Goal: Task Accomplishment & Management: Use online tool/utility

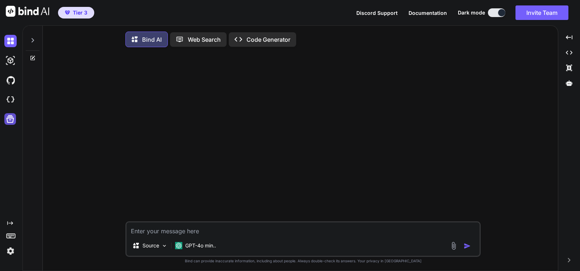
click at [8, 120] on icon at bounding box center [10, 119] width 10 height 10
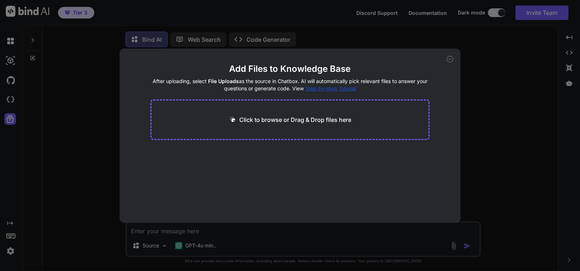
click at [449, 59] on icon at bounding box center [449, 59] width 3 height 0
type textarea "x"
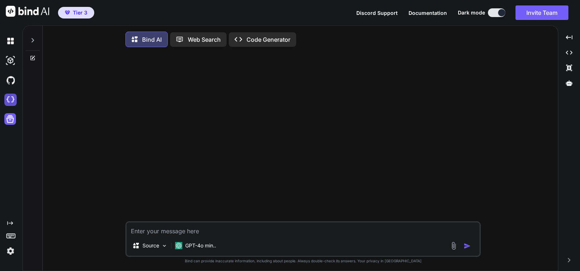
click at [8, 100] on img at bounding box center [10, 99] width 12 height 12
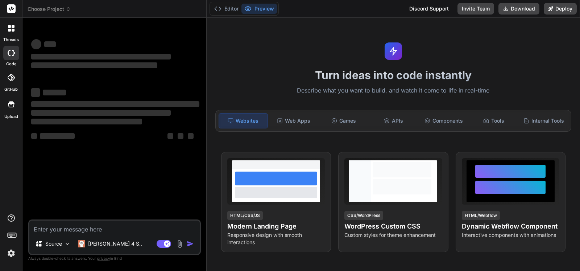
click at [54, 9] on span "Choose Project" at bounding box center [49, 8] width 43 height 7
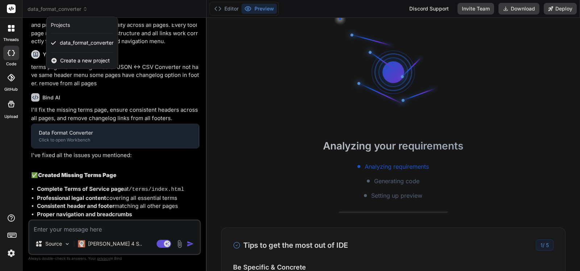
type textarea "x"
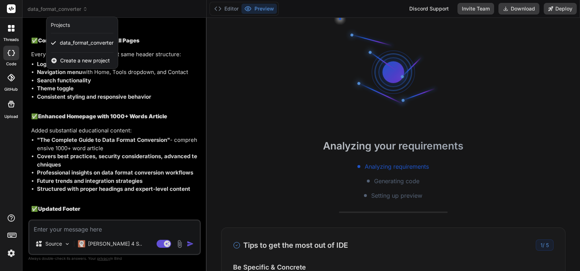
scroll to position [3008, 0]
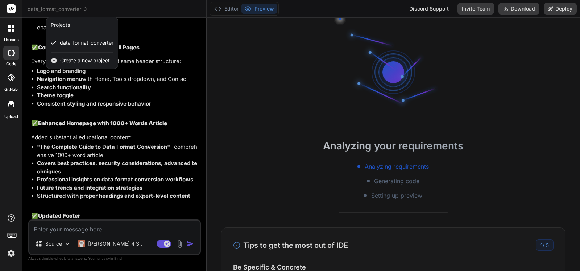
click at [67, 58] on span "Create a new project" at bounding box center [85, 60] width 50 height 7
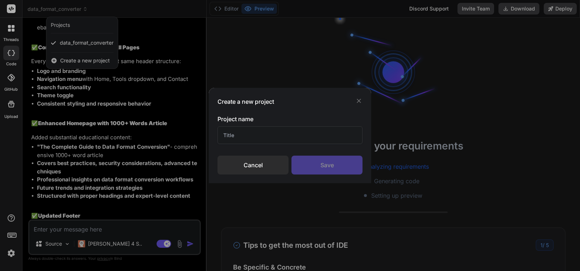
click at [256, 134] on input "text" at bounding box center [289, 135] width 145 height 18
type input "Tools Hub"
click at [307, 160] on div "Save" at bounding box center [326, 164] width 71 height 19
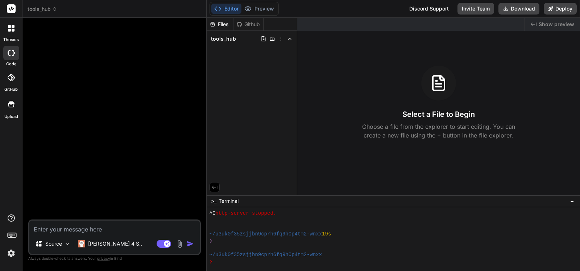
scroll to position [317, 0]
click at [48, 242] on p "Source" at bounding box center [53, 243] width 17 height 7
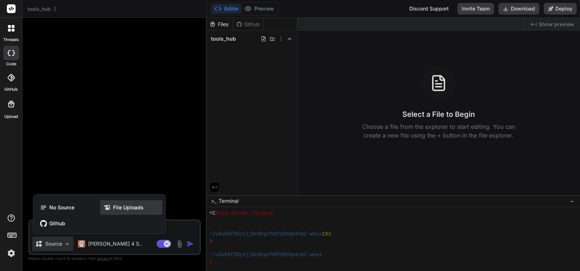
click at [119, 206] on span "File Uploads" at bounding box center [128, 207] width 30 height 7
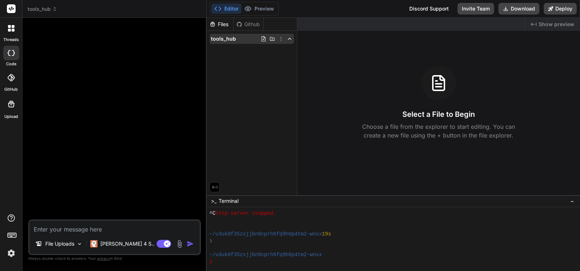
click at [282, 42] on div "tools_hub" at bounding box center [251, 39] width 84 height 10
click at [282, 41] on icon at bounding box center [281, 39] width 6 height 6
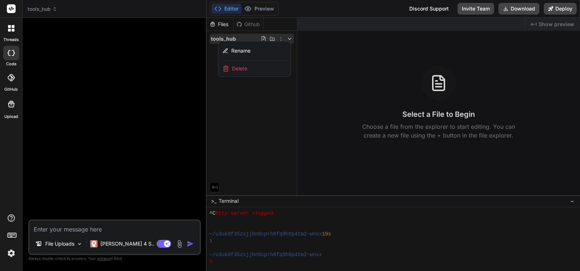
click at [152, 66] on div at bounding box center [115, 122] width 171 height 196
click at [152, 130] on div at bounding box center [115, 122] width 171 height 196
click at [58, 241] on p "File Uploads" at bounding box center [59, 243] width 29 height 7
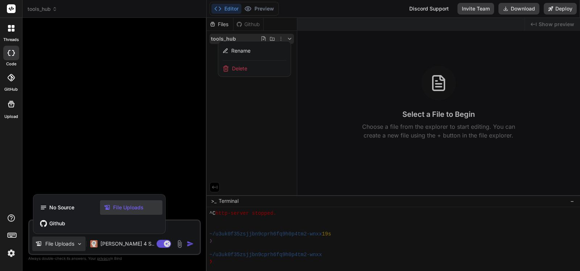
click at [114, 206] on span "File Uploads" at bounding box center [128, 207] width 30 height 7
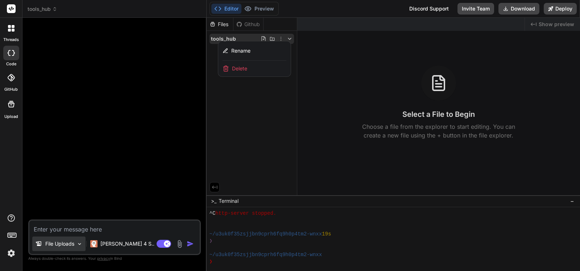
click at [68, 249] on div "File Uploads" at bounding box center [58, 243] width 53 height 14
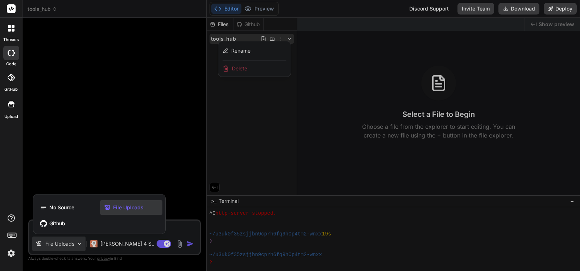
click at [107, 207] on icon at bounding box center [106, 207] width 5 height 5
click at [107, 207] on div at bounding box center [115, 122] width 171 height 196
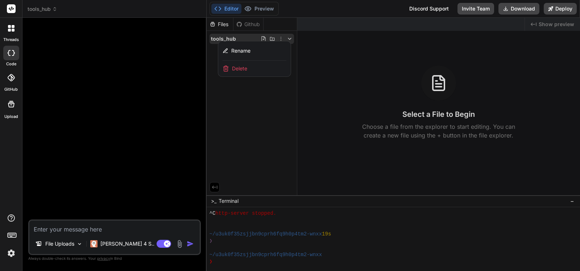
click at [272, 38] on div at bounding box center [392, 144] width 373 height 253
click at [272, 38] on icon at bounding box center [271, 39] width 5 height 4
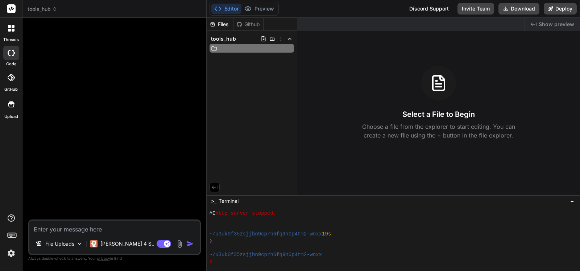
click at [272, 38] on icon at bounding box center [271, 39] width 5 height 4
click at [282, 40] on icon at bounding box center [281, 39] width 6 height 6
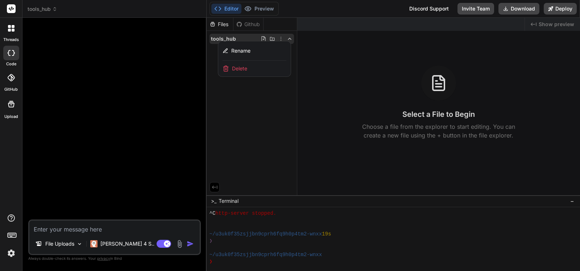
click at [282, 40] on div at bounding box center [392, 144] width 373 height 253
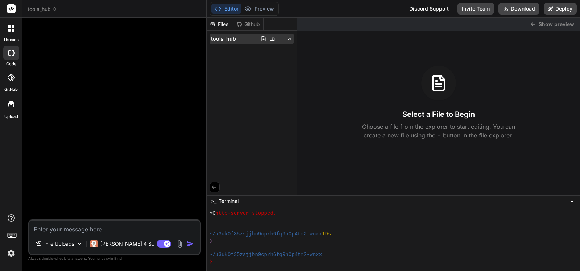
click at [221, 38] on span "tools_hub" at bounding box center [223, 38] width 25 height 7
click at [7, 112] on div at bounding box center [11, 103] width 17 height 17
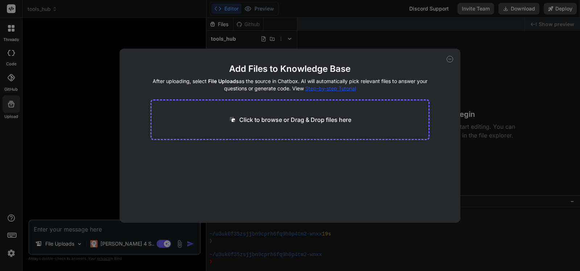
click at [291, 124] on div "Click to browse or Drag & Drop files here" at bounding box center [289, 119] width 279 height 41
click at [293, 115] on p "Click to browse or Drag & Drop files here" at bounding box center [295, 119] width 112 height 9
click at [270, 120] on p "Click to browse or Drag & Drop files here" at bounding box center [295, 119] width 112 height 9
click at [451, 61] on icon at bounding box center [449, 59] width 7 height 7
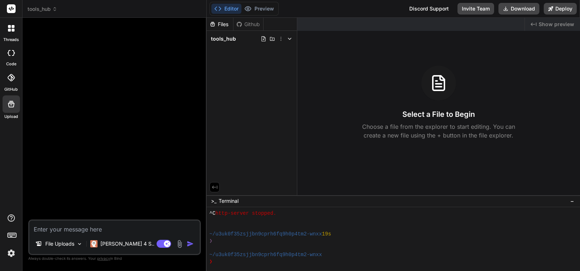
click at [14, 51] on icon at bounding box center [11, 53] width 7 height 6
click at [288, 40] on icon at bounding box center [290, 39] width 6 height 6
click at [292, 38] on icon at bounding box center [290, 39] width 6 height 6
click at [280, 37] on icon at bounding box center [281, 39] width 6 height 6
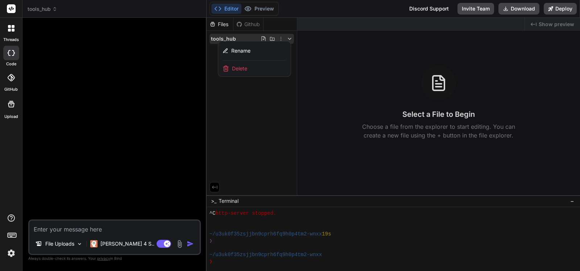
click at [263, 39] on div at bounding box center [392, 144] width 373 height 253
click at [263, 39] on icon at bounding box center [263, 38] width 4 height 5
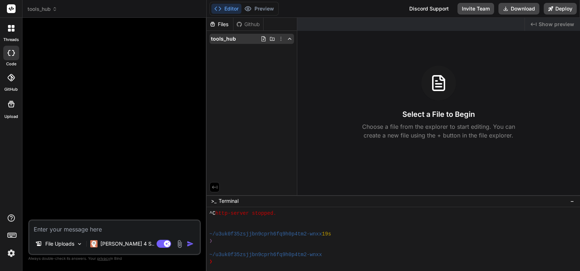
click at [274, 39] on icon at bounding box center [272, 39] width 6 height 6
click at [69, 243] on p "File Uploads" at bounding box center [59, 243] width 29 height 7
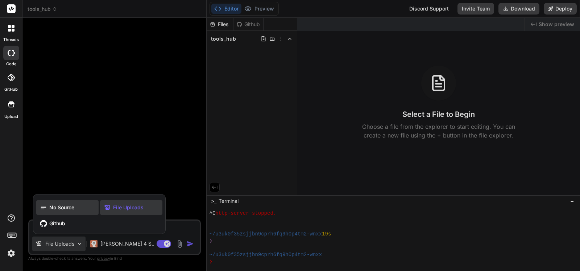
click at [54, 205] on span "No Source" at bounding box center [61, 207] width 25 height 7
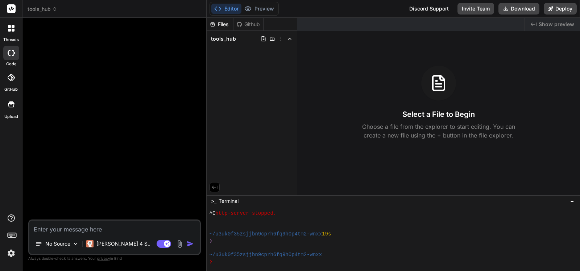
click at [54, 205] on div at bounding box center [115, 122] width 171 height 196
click at [55, 220] on div "No Source Claude 4 S.. Agent Mode. When this toggle is activated, AI automatica…" at bounding box center [114, 236] width 172 height 35
click at [56, 226] on textarea at bounding box center [114, 226] width 170 height 13
click at [59, 243] on p "No Source" at bounding box center [57, 243] width 25 height 7
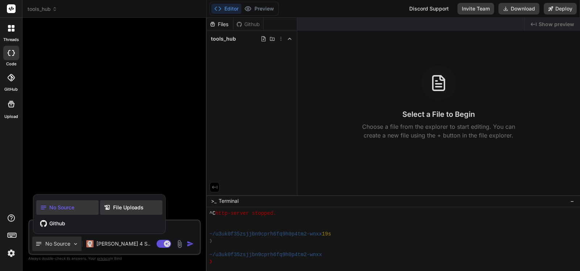
click at [106, 202] on div "File Uploads" at bounding box center [131, 207] width 62 height 14
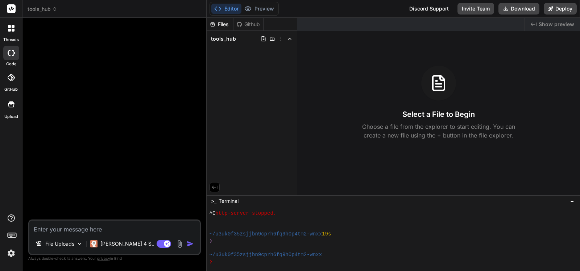
click at [181, 241] on img at bounding box center [179, 243] width 8 height 8
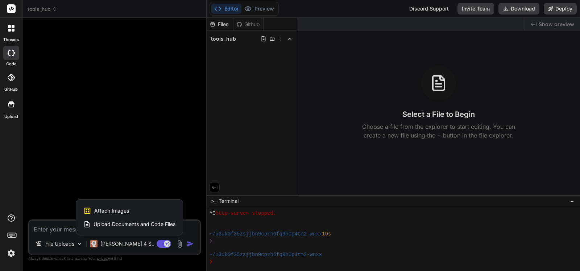
click at [127, 227] on span "Upload Documents and Code Files" at bounding box center [134, 223] width 82 height 7
type textarea "x"
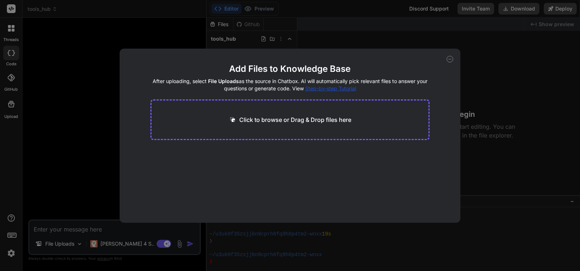
click at [290, 124] on p "Click to browse or Drag & Drop files here" at bounding box center [295, 119] width 112 height 9
type input "C:\fakepath\config.js"
click at [448, 156] on div "Add Files to Knowledge Base After uploading, select File Uploads as the source …" at bounding box center [290, 136] width 341 height 174
click at [342, 91] on h4 "After uploading, select File Uploads as the source in Chatbox. AI will automati…" at bounding box center [289, 85] width 279 height 14
click at [341, 88] on span "Step-by-step Tutorial" at bounding box center [330, 88] width 51 height 6
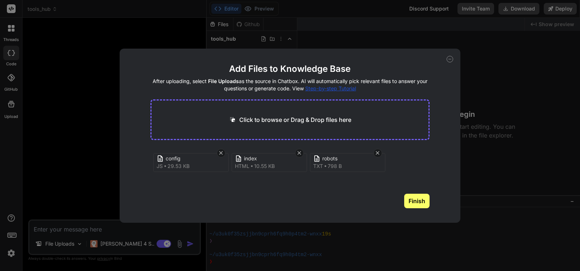
click at [448, 60] on icon at bounding box center [449, 59] width 7 height 7
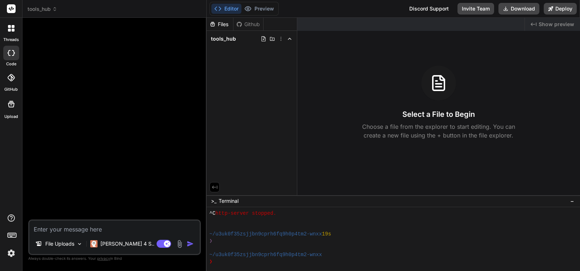
type textarea "x"
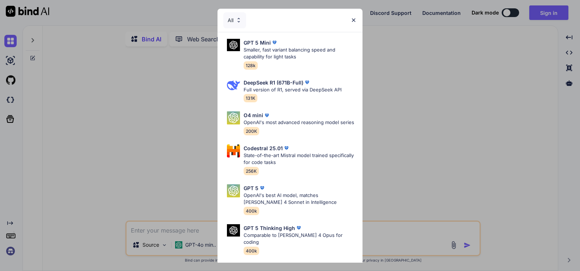
drag, startPoint x: 358, startPoint y: 62, endPoint x: 355, endPoint y: 100, distance: 37.8
click at [354, 18] on img at bounding box center [353, 20] width 6 height 6
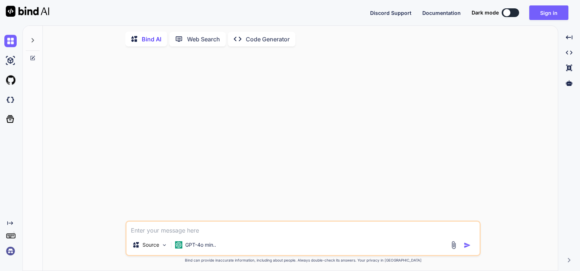
type textarea "x"
